Goal: Feedback & Contribution: Leave review/rating

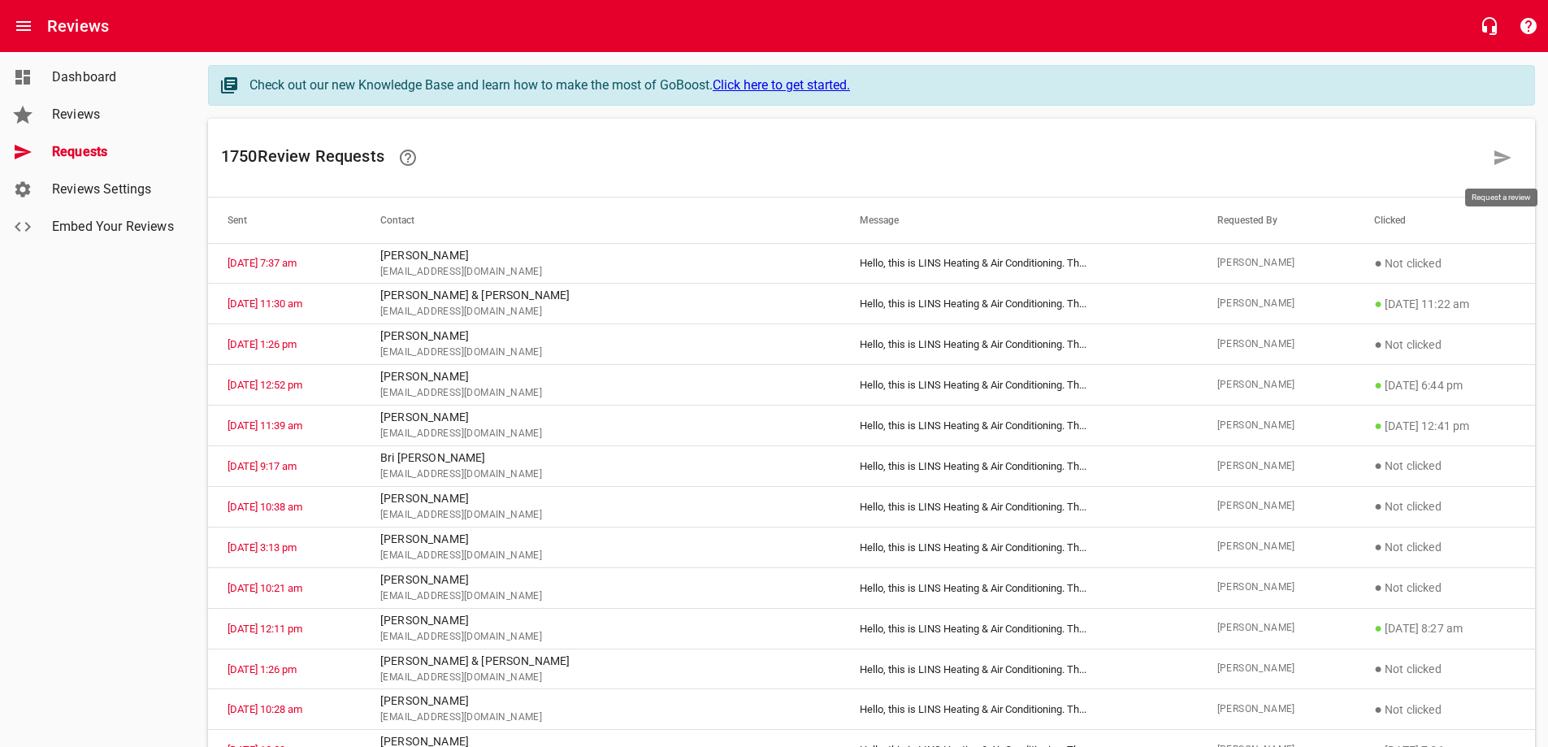
click at [1491, 154] on link at bounding box center [1502, 157] width 39 height 39
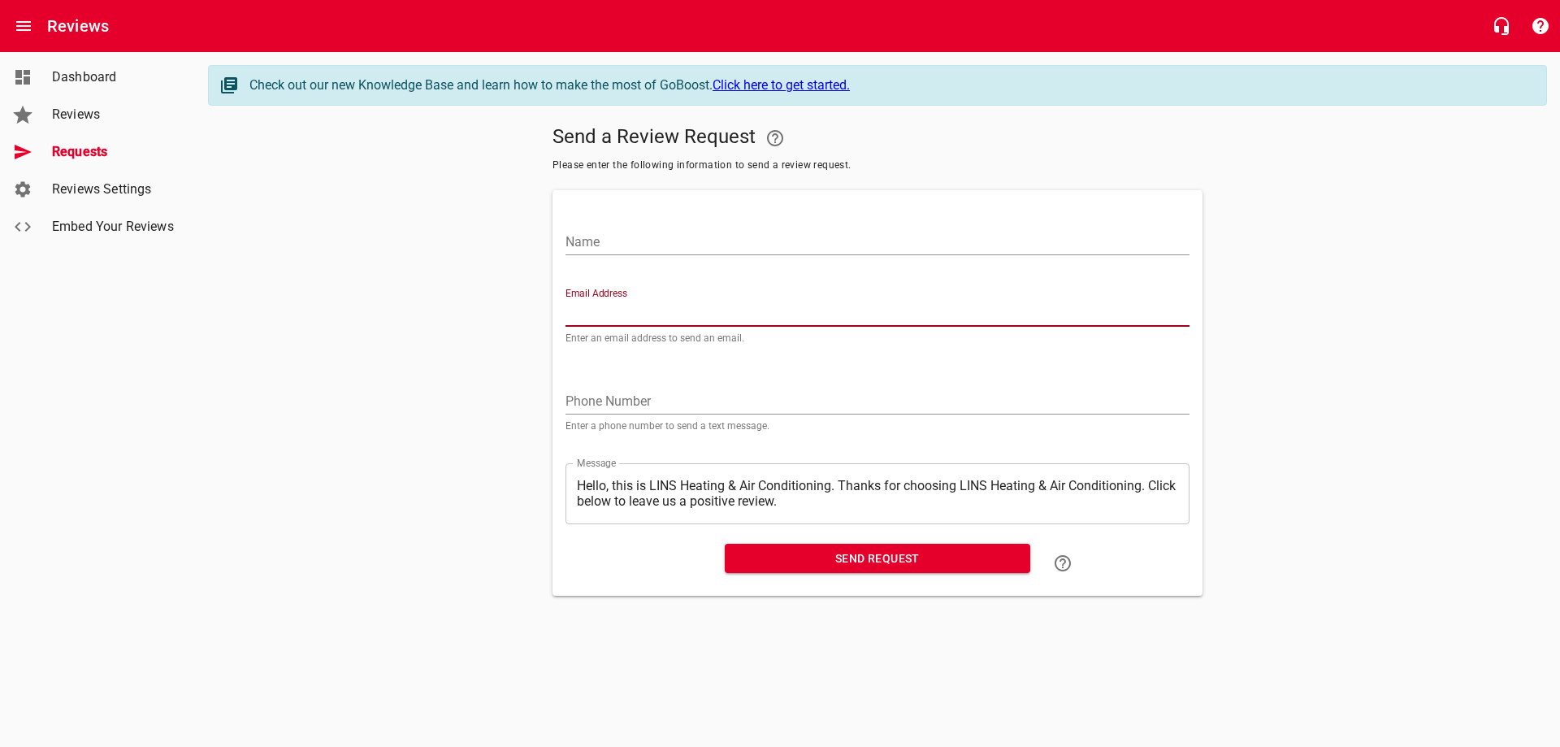
click at [622, 308] on input "Email Address" at bounding box center [878, 314] width 624 height 26
paste input "[EMAIL_ADDRESS][DOMAIN_NAME]"
type input "[EMAIL_ADDRESS][DOMAIN_NAME]"
click at [628, 237] on input "Name" at bounding box center [878, 242] width 624 height 26
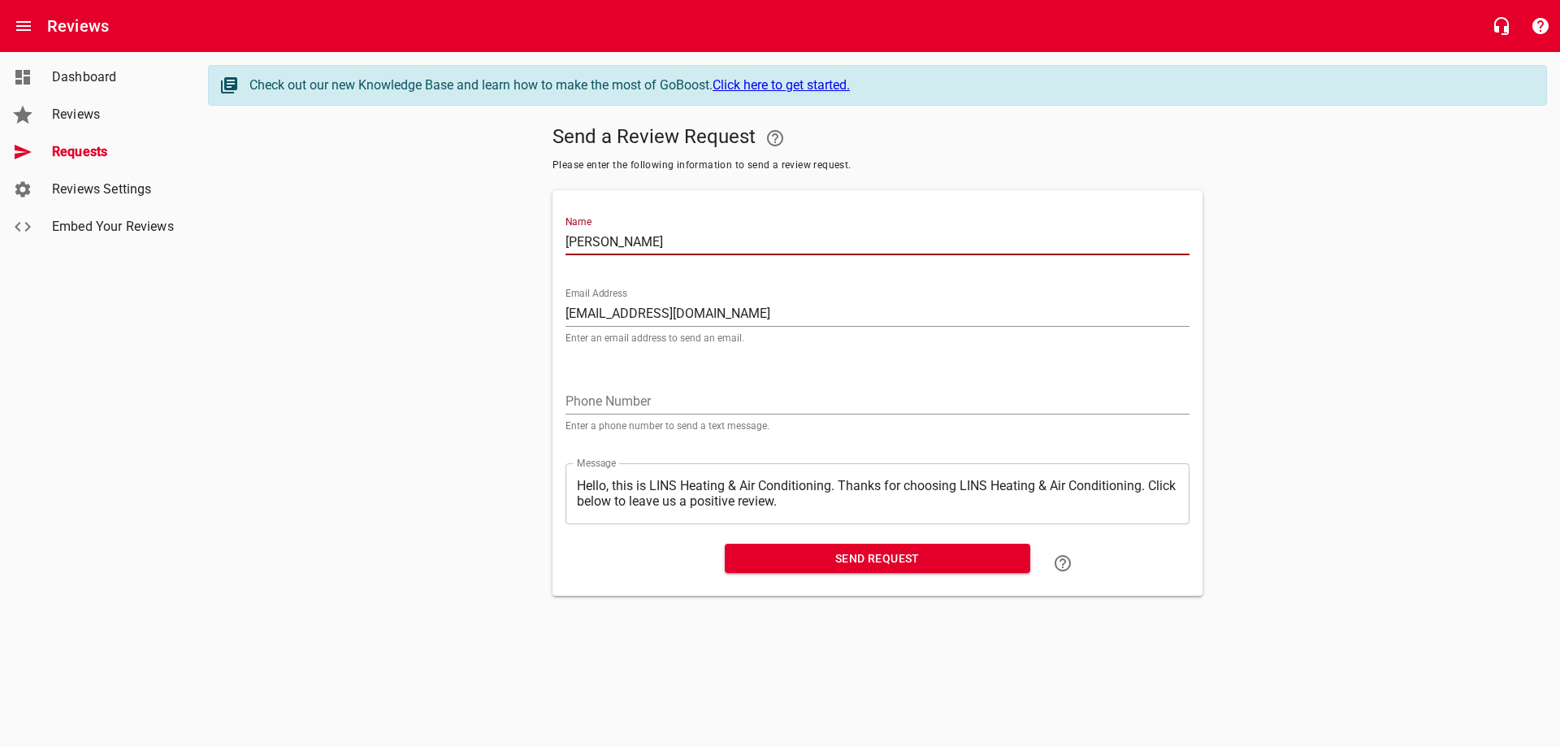
type input "[PERSON_NAME]"
click at [849, 560] on span "Send Request" at bounding box center [878, 559] width 280 height 20
